Goal: Task Accomplishment & Management: Manage account settings

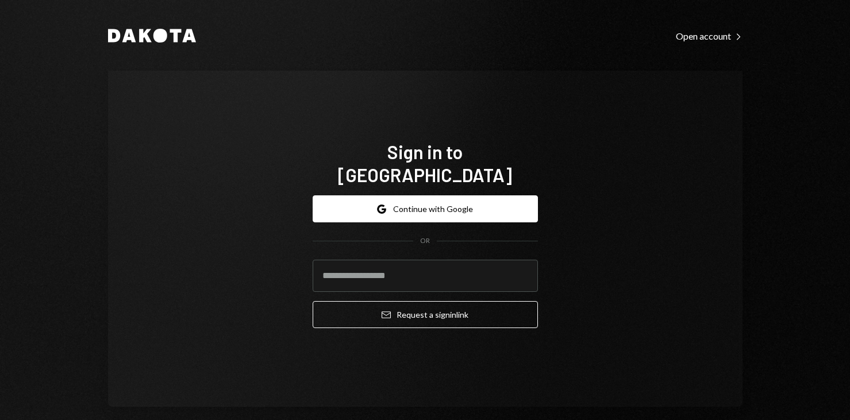
type input "**********"
click at [313, 301] on button "Email Request a sign in link" at bounding box center [425, 314] width 225 height 27
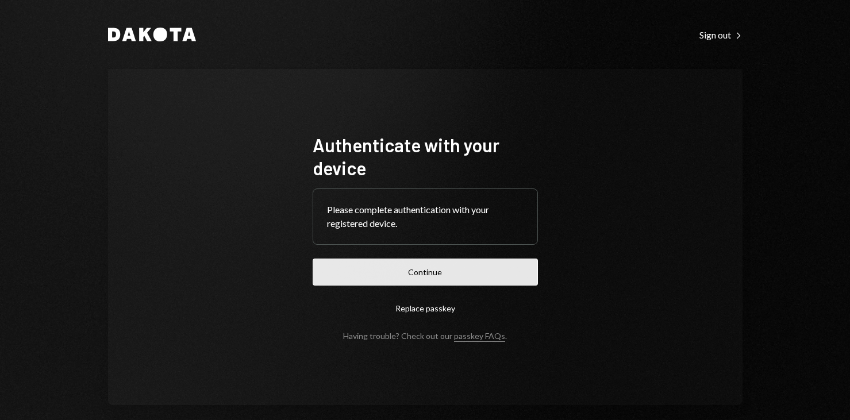
click at [423, 280] on button "Continue" at bounding box center [425, 272] width 225 height 27
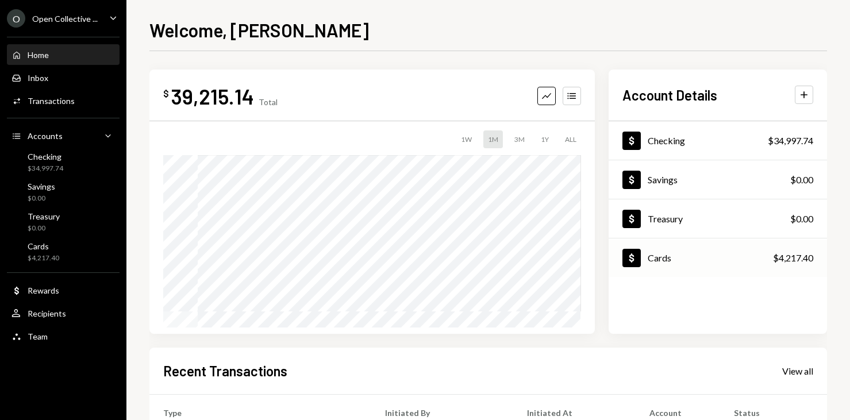
click at [669, 257] on div "Cards" at bounding box center [660, 257] width 24 height 11
click at [669, 251] on div "Dollar Cards" at bounding box center [646, 258] width 49 height 18
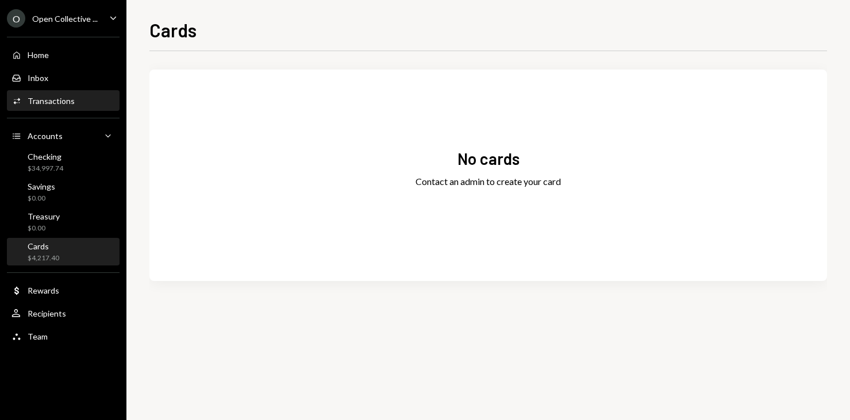
click at [38, 104] on div "Transactions" at bounding box center [51, 101] width 47 height 10
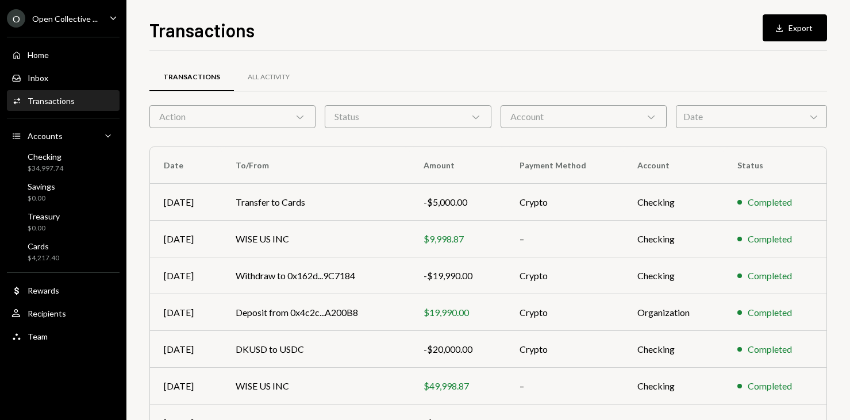
click at [585, 124] on div "Account Chevron Down" at bounding box center [583, 116] width 166 height 23
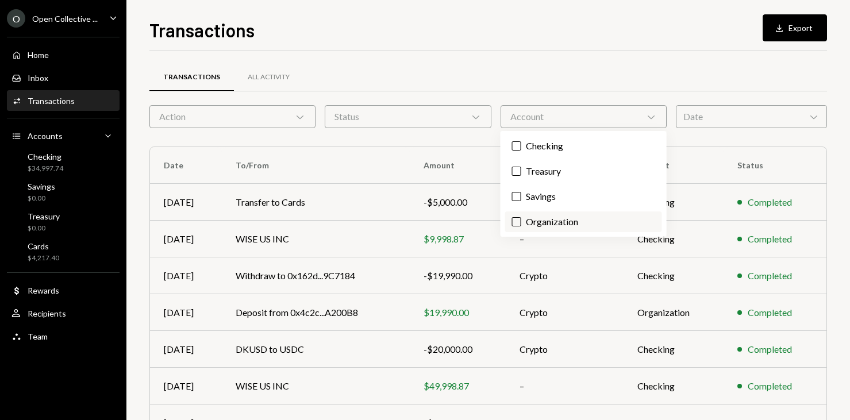
click at [522, 226] on label "Organization" at bounding box center [583, 221] width 157 height 21
click at [521, 226] on button "Organization" at bounding box center [516, 221] width 9 height 9
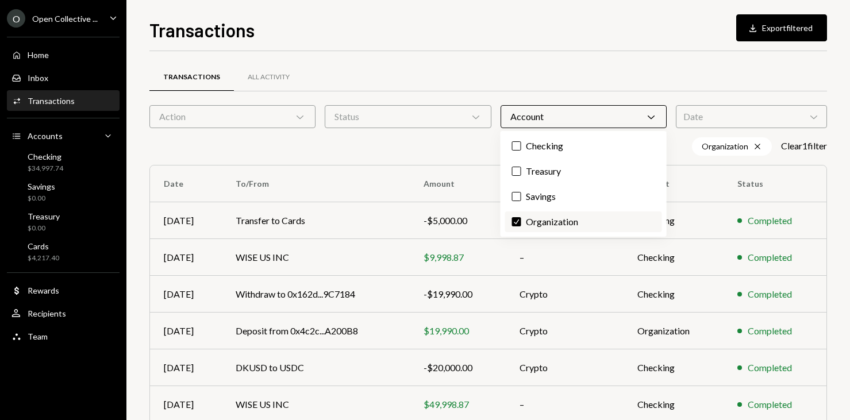
click at [524, 227] on label "Check Organization" at bounding box center [583, 221] width 157 height 21
click at [521, 226] on button "Check" at bounding box center [516, 221] width 9 height 9
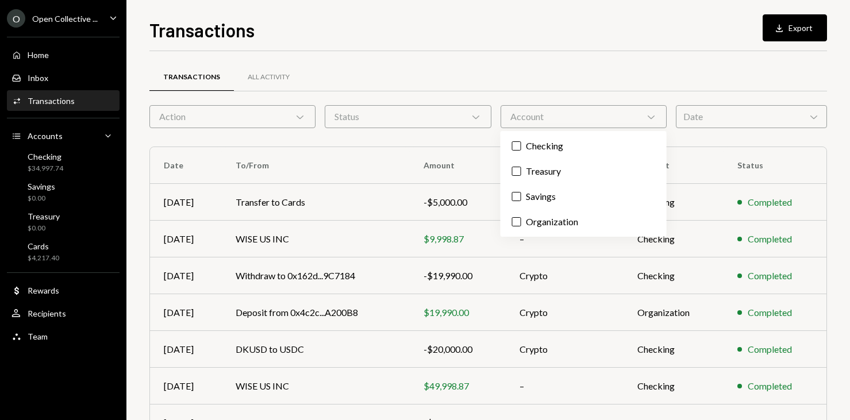
click at [495, 129] on div "Transactions All Activity Action Chevron Down Status Chevron Down Account Chevr…" at bounding box center [487, 335] width 677 height 530
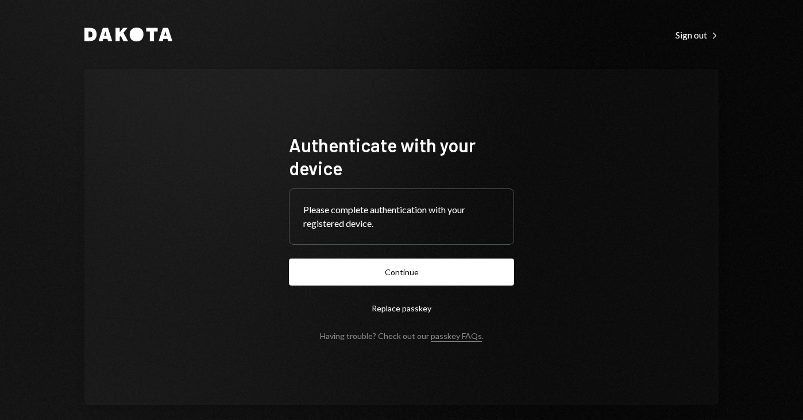
click at [387, 267] on button "Continue" at bounding box center [401, 272] width 225 height 27
